Goal: Use online tool/utility: Utilize a website feature to perform a specific function

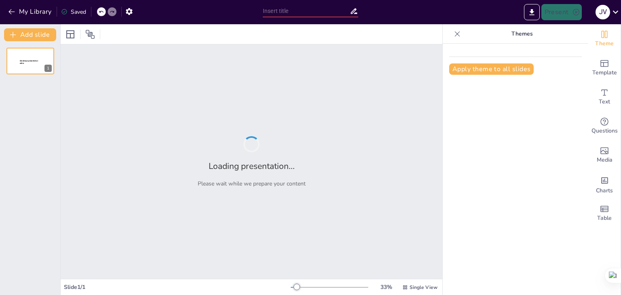
type input "Imported Cambios en la pubertad.ppt"
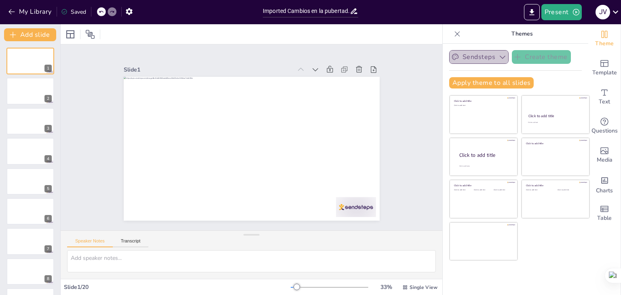
click at [498, 56] on icon "button" at bounding box center [502, 57] width 8 height 8
click at [32, 30] on button "Add slide" at bounding box center [30, 34] width 52 height 13
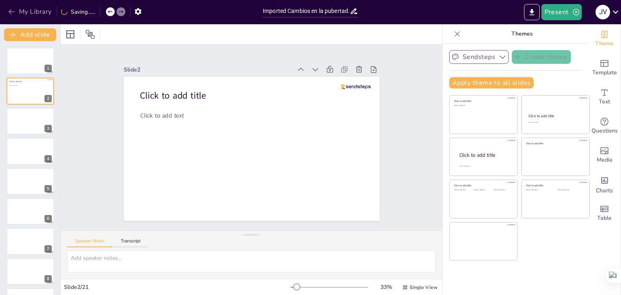
click at [12, 13] on icon "button" at bounding box center [12, 12] width 8 height 8
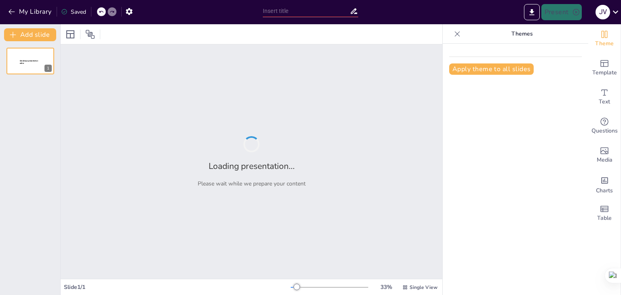
type input "Imported Cambios en la pubertad.ppt"
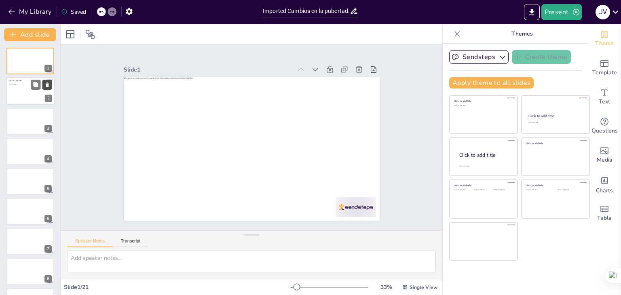
click at [44, 82] on icon at bounding box center [47, 85] width 6 height 6
click at [616, 12] on icon at bounding box center [615, 11] width 11 height 11
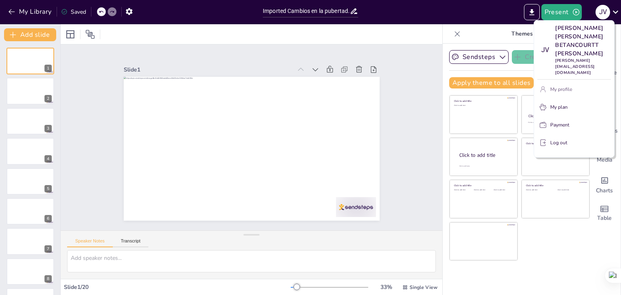
click at [580, 86] on button "My profile" at bounding box center [574, 89] width 74 height 13
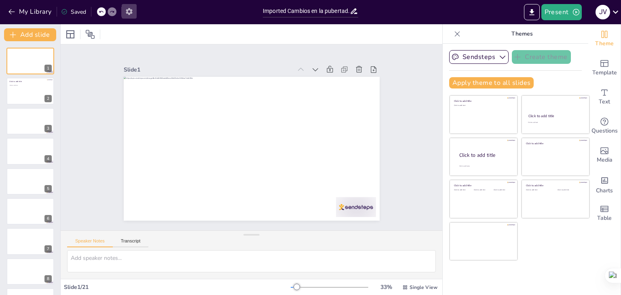
click at [127, 11] on icon "button" at bounding box center [129, 11] width 6 height 7
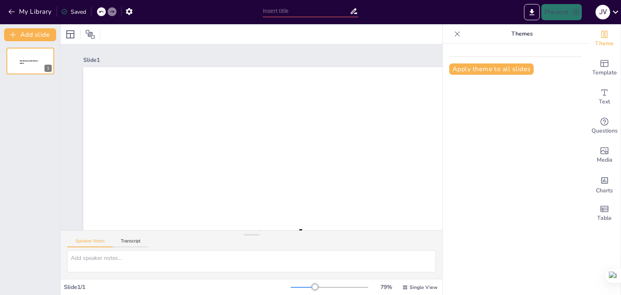
type input "Imported Cambios en la pubertad.ppt"
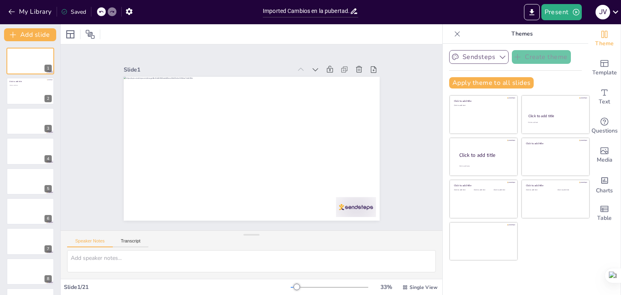
click at [490, 62] on button "Sendsteps" at bounding box center [478, 57] width 59 height 14
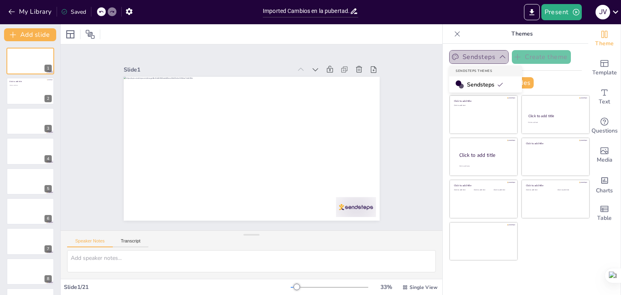
click at [490, 62] on button "Sendsteps" at bounding box center [478, 57] width 59 height 14
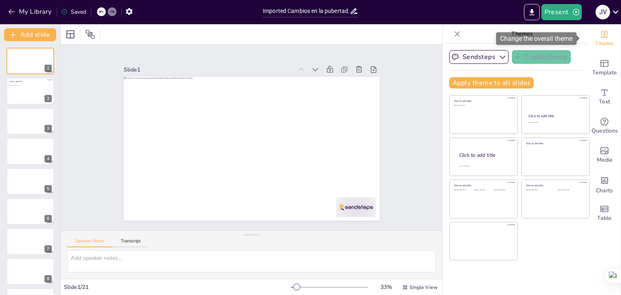
click at [601, 36] on icon "Change the overall theme" at bounding box center [604, 34] width 6 height 7
